Goal: Information Seeking & Learning: Learn about a topic

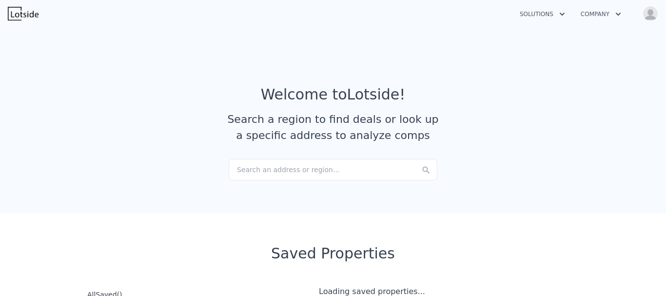
checkbox input "true"
click at [292, 173] on div "Search an address or region..." at bounding box center [333, 169] width 209 height 21
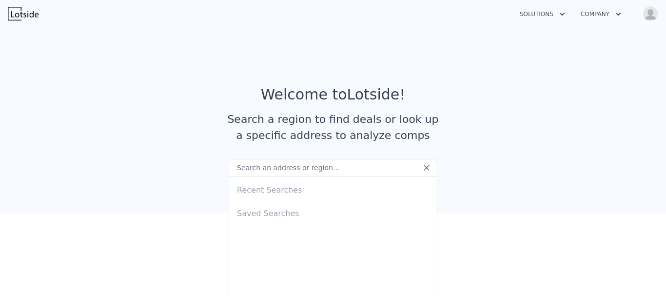
click at [277, 167] on input "text" at bounding box center [333, 168] width 209 height 18
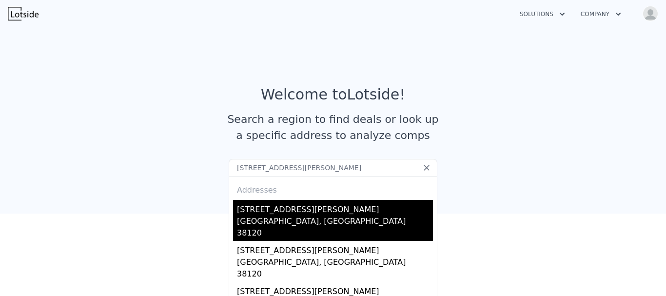
type input "[STREET_ADDRESS][PERSON_NAME]"
click at [237, 216] on div "[GEOGRAPHIC_DATA], [GEOGRAPHIC_DATA] 38120" at bounding box center [335, 228] width 196 height 25
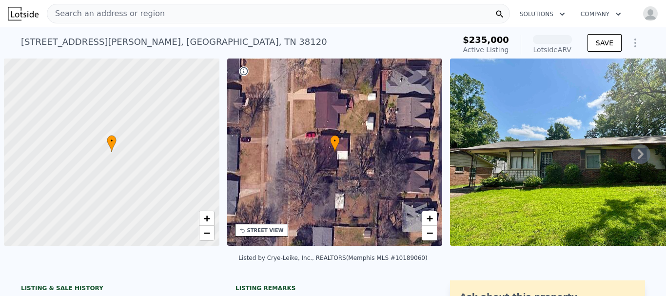
scroll to position [0, 4]
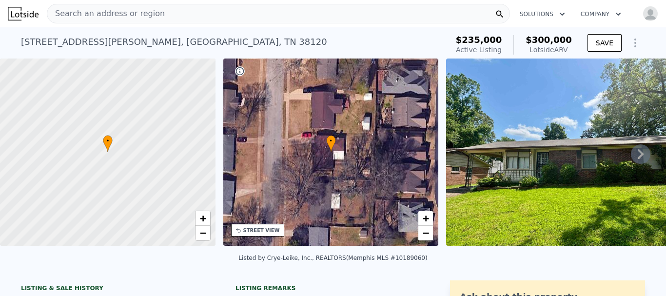
click at [631, 158] on icon at bounding box center [641, 154] width 20 height 20
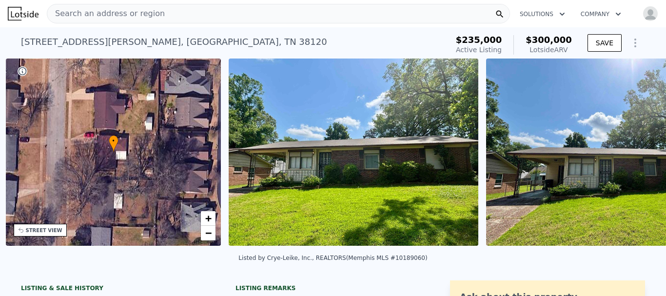
scroll to position [0, 227]
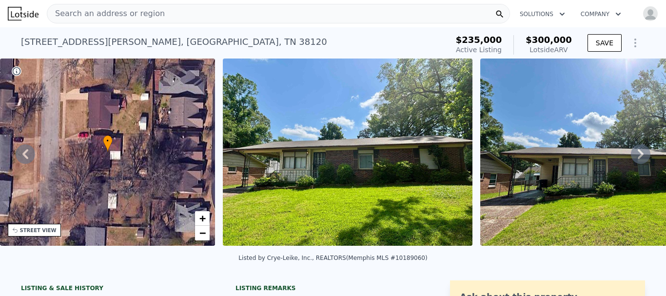
click at [631, 158] on icon at bounding box center [641, 154] width 20 height 20
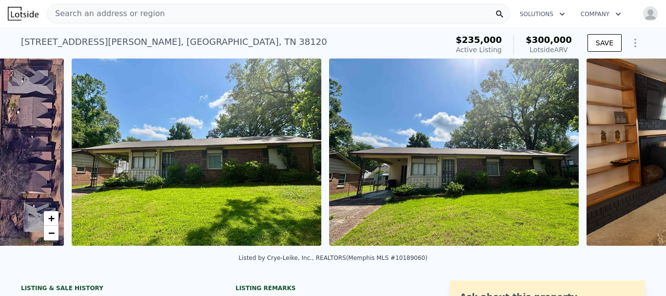
scroll to position [0, 446]
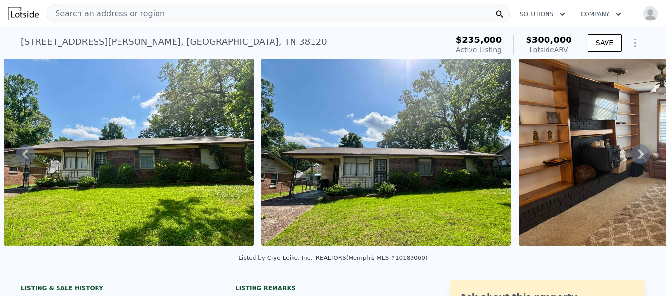
click at [631, 158] on icon at bounding box center [641, 154] width 20 height 20
click at [628, 158] on img at bounding box center [644, 152] width 250 height 187
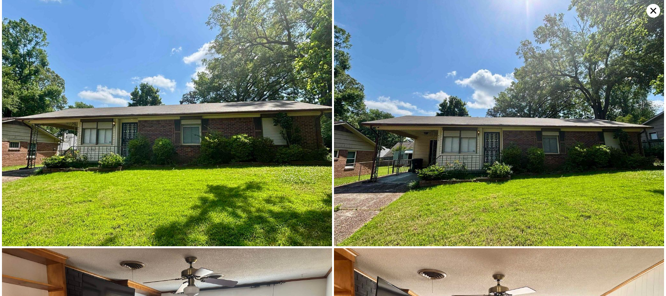
scroll to position [0, 0]
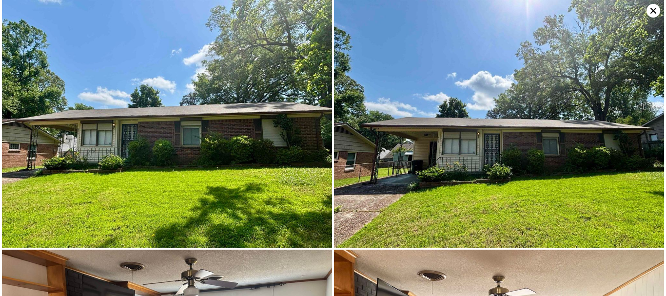
click at [142, 135] on img at bounding box center [167, 124] width 330 height 248
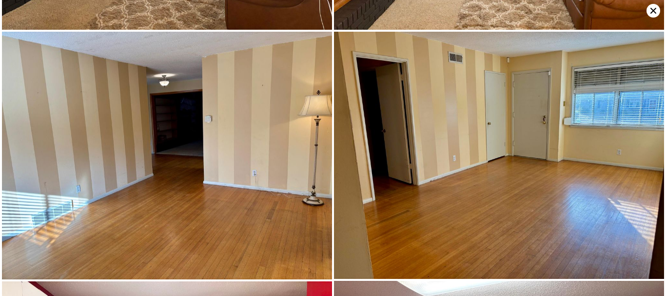
scroll to position [494, 0]
